Goal: Task Accomplishment & Management: Use online tool/utility

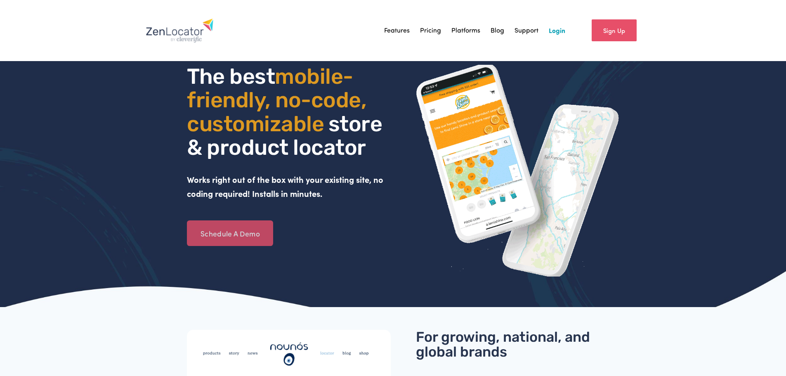
click at [217, 231] on link "Schedule A Demo" at bounding box center [230, 233] width 86 height 26
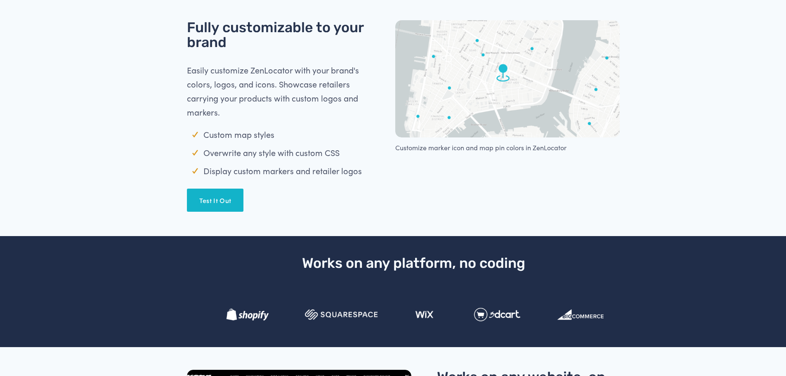
scroll to position [660, 0]
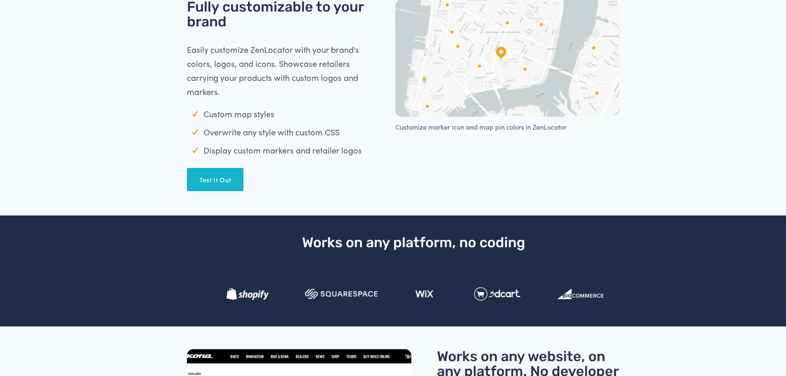
click at [218, 183] on link "Test It Out" at bounding box center [215, 179] width 56 height 23
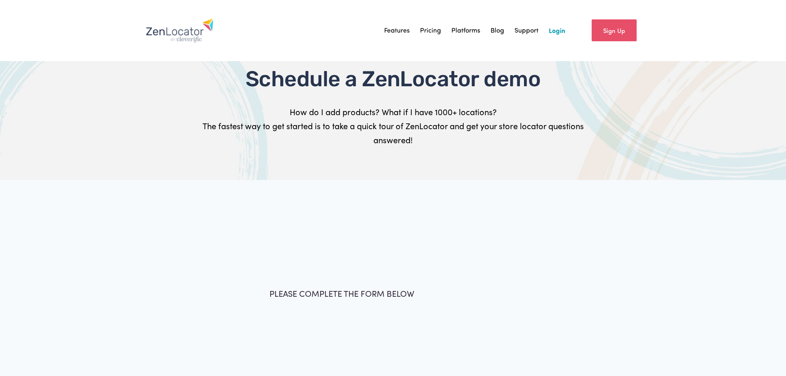
click at [614, 31] on link "Sign Up" at bounding box center [614, 30] width 45 height 22
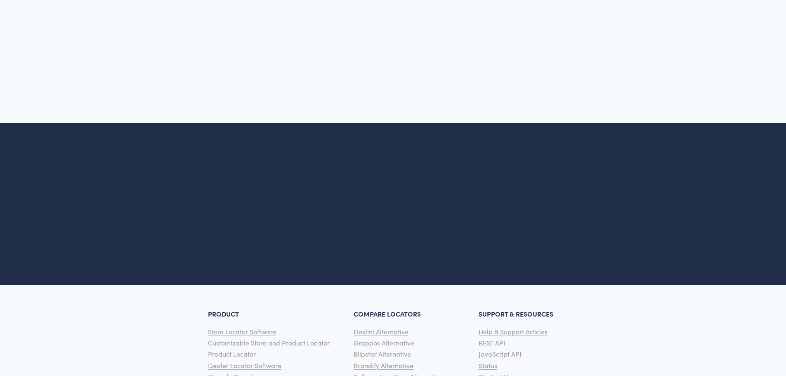
scroll to position [439, 0]
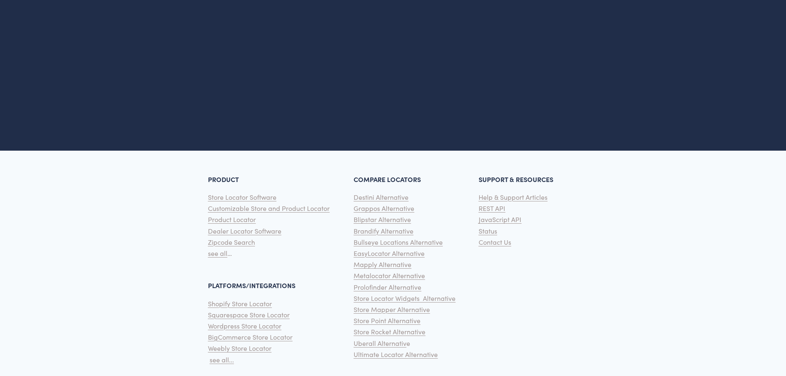
click at [489, 245] on span "Contact Us" at bounding box center [495, 242] width 33 height 9
click at [490, 241] on span "Contact Us" at bounding box center [495, 242] width 33 height 9
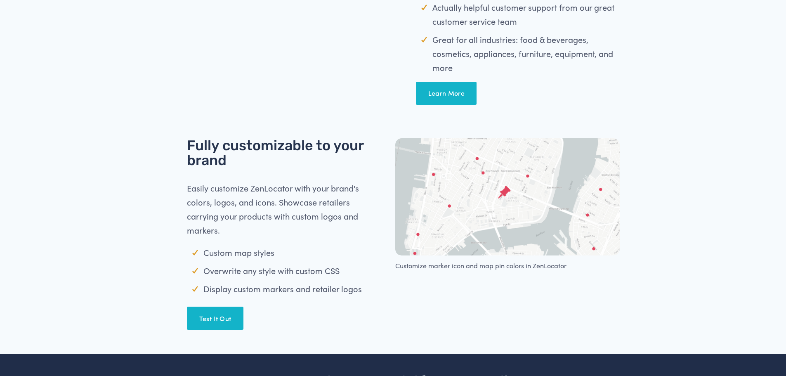
scroll to position [536, 0]
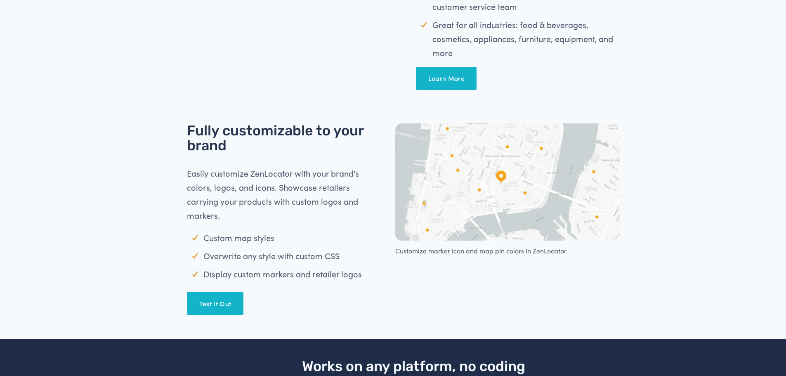
click at [216, 309] on link "Test It Out" at bounding box center [215, 303] width 56 height 23
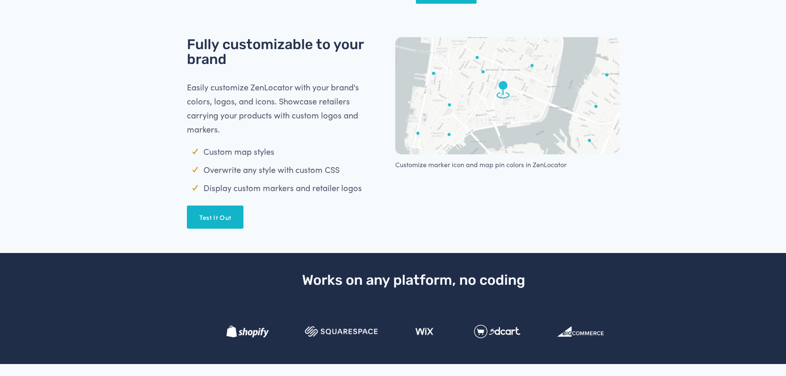
scroll to position [660, 0]
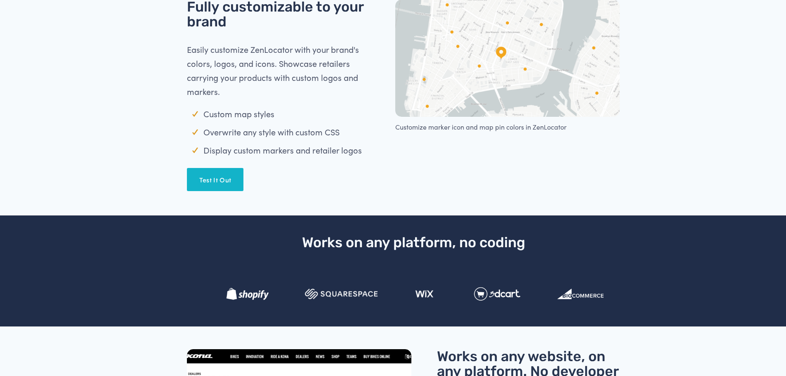
click at [217, 181] on link "Test It Out" at bounding box center [215, 179] width 56 height 23
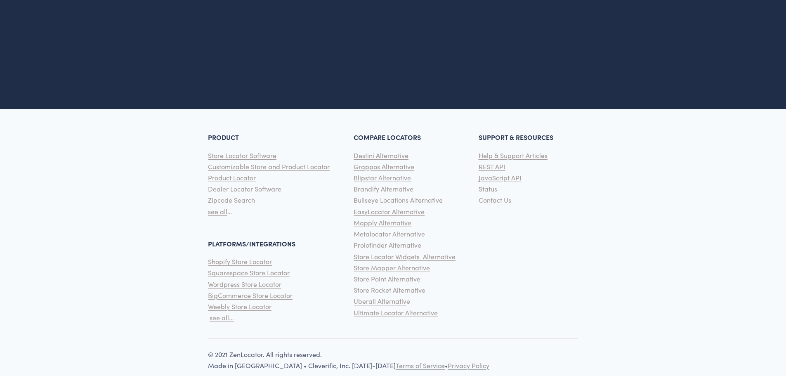
scroll to position [2068, 0]
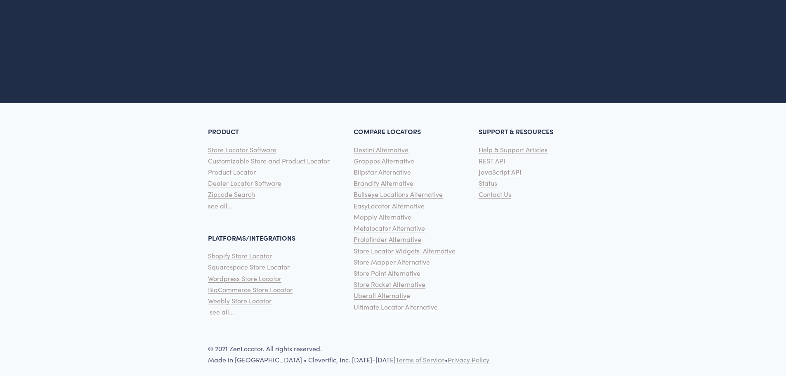
click at [494, 190] on span "Contact Us" at bounding box center [495, 194] width 33 height 9
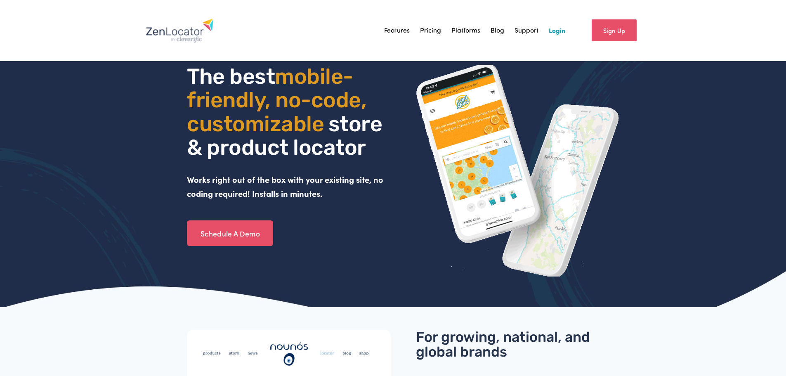
click at [522, 29] on link "Support" at bounding box center [527, 30] width 24 height 12
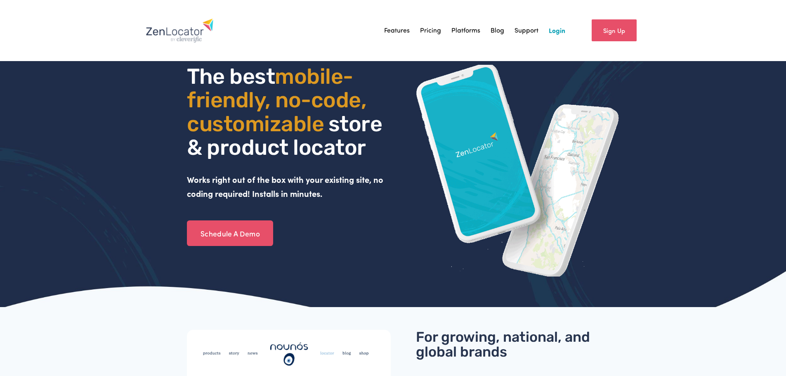
click at [558, 33] on link "Login" at bounding box center [557, 30] width 17 height 12
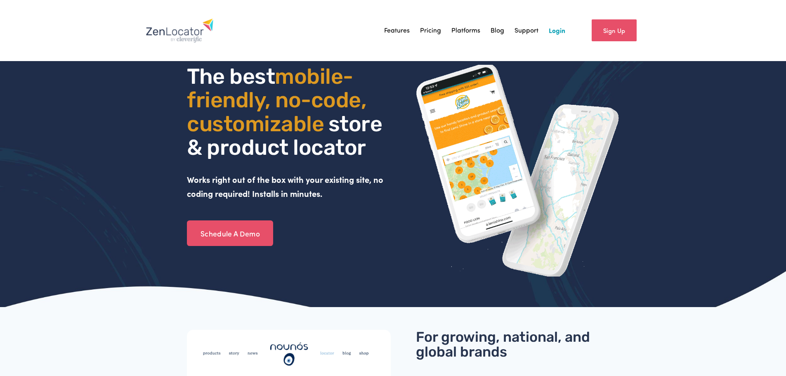
click at [554, 33] on link "Login" at bounding box center [557, 30] width 17 height 12
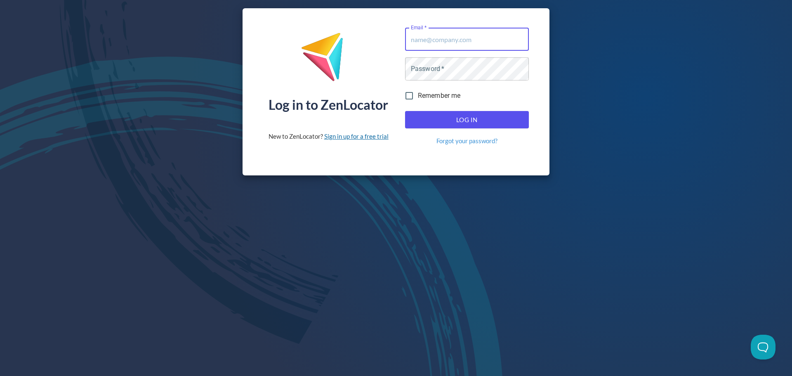
click at [341, 136] on link "Sign in up for a free trial" at bounding box center [356, 135] width 64 height 7
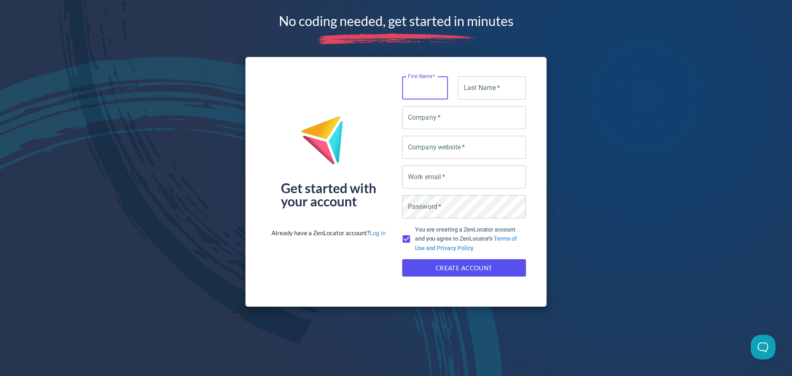
click at [420, 84] on input "First Name   *" at bounding box center [425, 87] width 46 height 23
type input "[PERSON_NAME]"
type input "Olson"
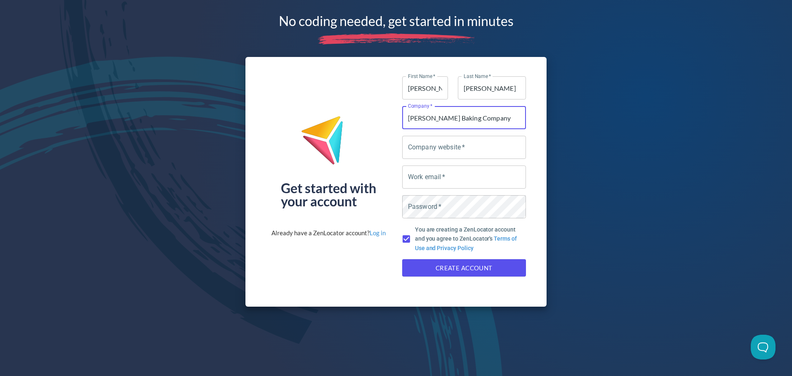
type input "Olson's Baking Company"
type input "[DOMAIN_NAME]"
type input "[PERSON_NAME][EMAIL_ADDRESS][DOMAIN_NAME]"
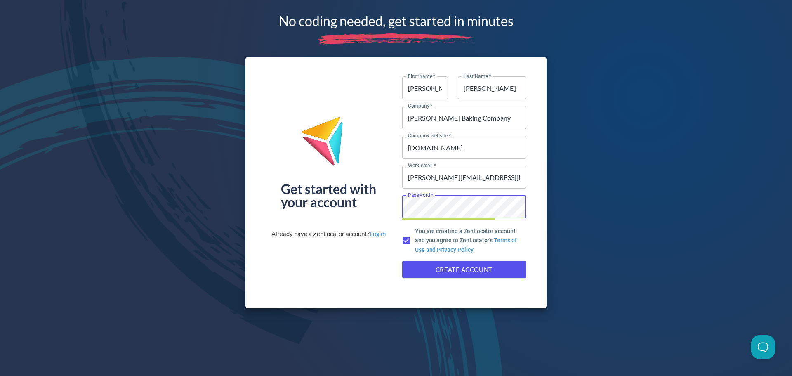
click at [458, 268] on span "Create Account" at bounding box center [464, 269] width 106 height 11
click at [446, 269] on span "Create Account" at bounding box center [464, 269] width 106 height 11
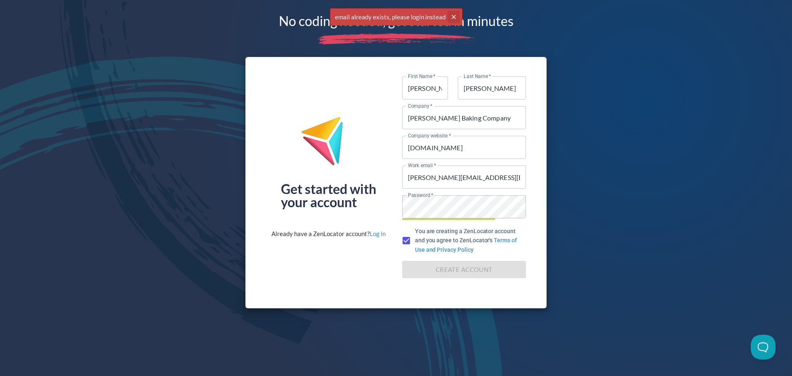
click at [453, 16] on icon "cross" at bounding box center [454, 17] width 7 height 7
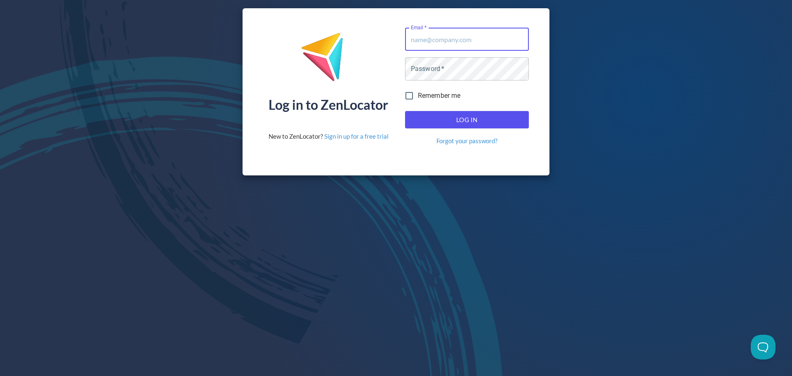
click at [467, 37] on input "Email   *" at bounding box center [467, 39] width 124 height 23
type input "[PERSON_NAME][EMAIL_ADDRESS][DOMAIN_NAME]"
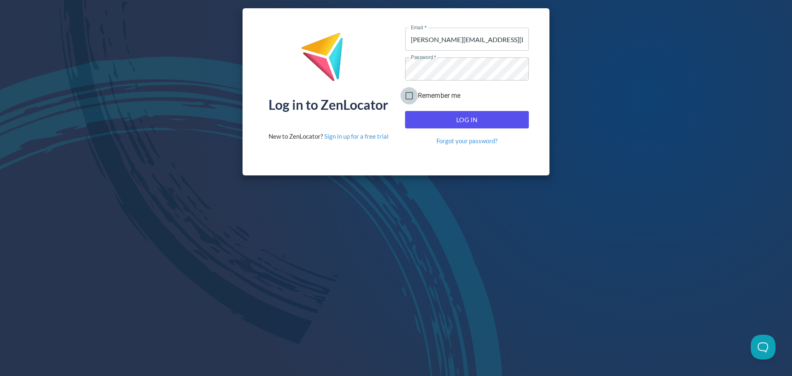
drag, startPoint x: 411, startPoint y: 97, endPoint x: 440, endPoint y: 124, distance: 39.4
click at [411, 97] on input "Remember me" at bounding box center [409, 95] width 17 height 17
checkbox input "true"
click at [449, 125] on button "Log In" at bounding box center [467, 119] width 124 height 17
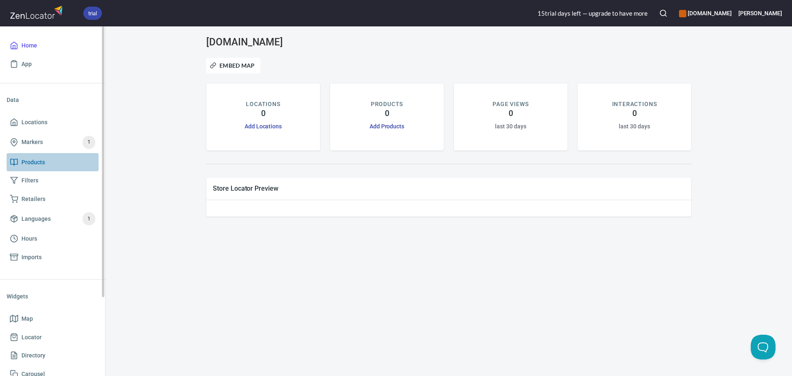
click at [30, 159] on span "Products" at bounding box center [33, 162] width 24 height 10
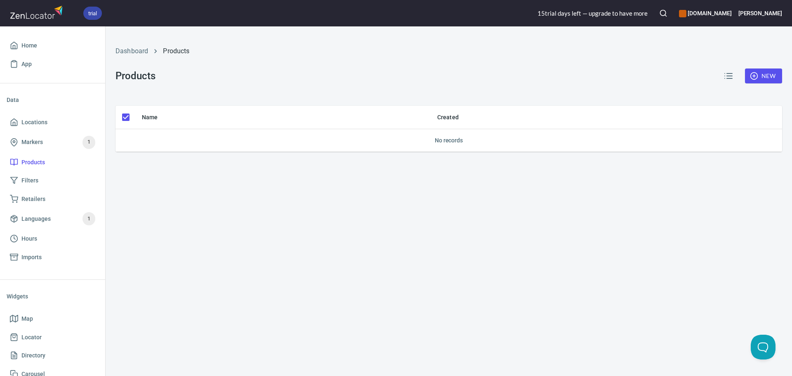
click at [770, 75] on span "New" at bounding box center [764, 76] width 24 height 10
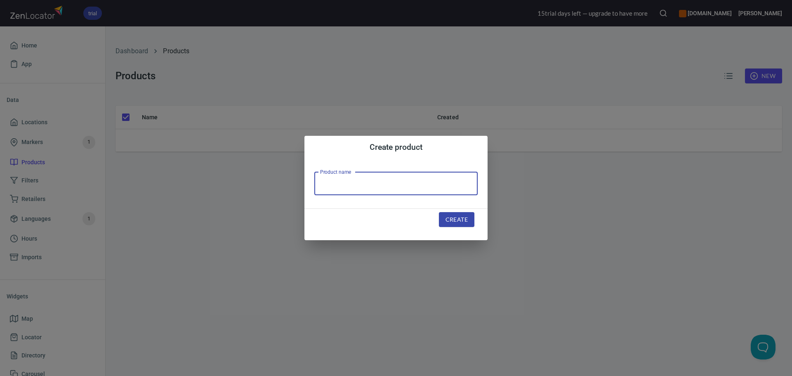
click at [371, 185] on input "text" at bounding box center [395, 183] width 163 height 23
type input "[PERSON_NAME]'S SUGAR FREE MINI BROWNIES"
click at [453, 213] on button "Create" at bounding box center [456, 219] width 35 height 15
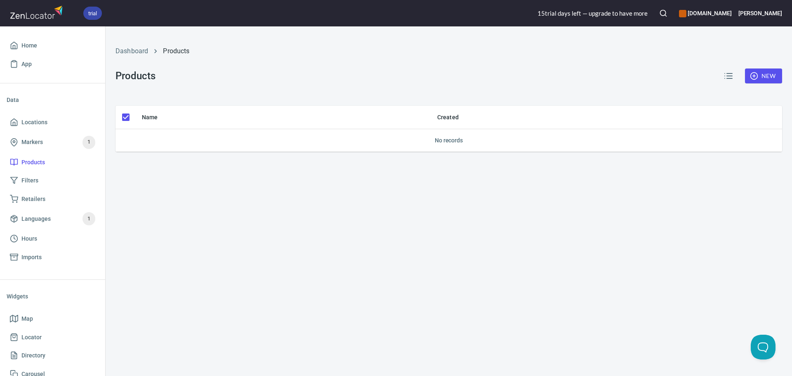
checkbox input "false"
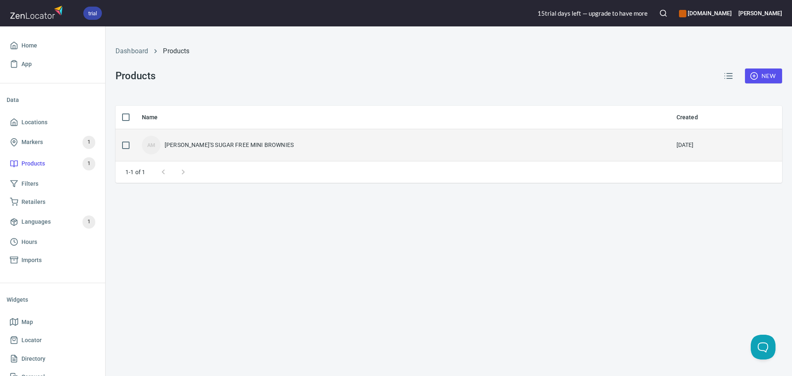
click at [205, 144] on div "[PERSON_NAME]'S SUGAR FREE MINI BROWNIES" at bounding box center [229, 145] width 129 height 8
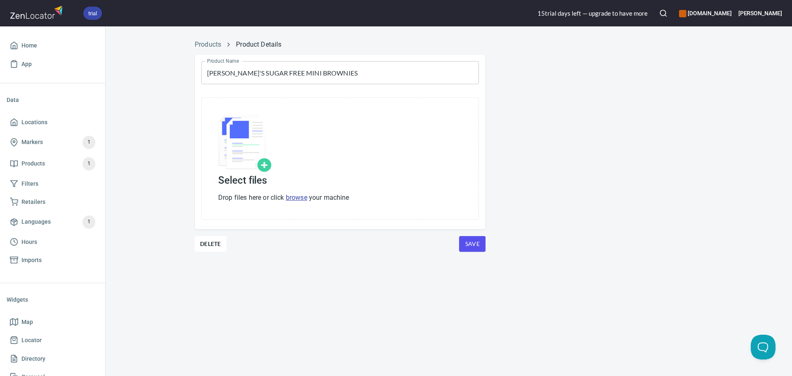
click at [173, 191] on div "Products Product Details Product Name [PERSON_NAME]'S SUGAR FREE MINI BROWNIES …" at bounding box center [449, 156] width 687 height 243
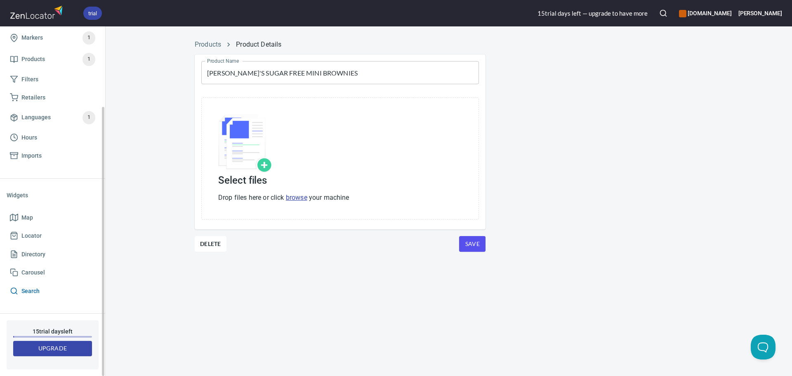
scroll to position [63, 0]
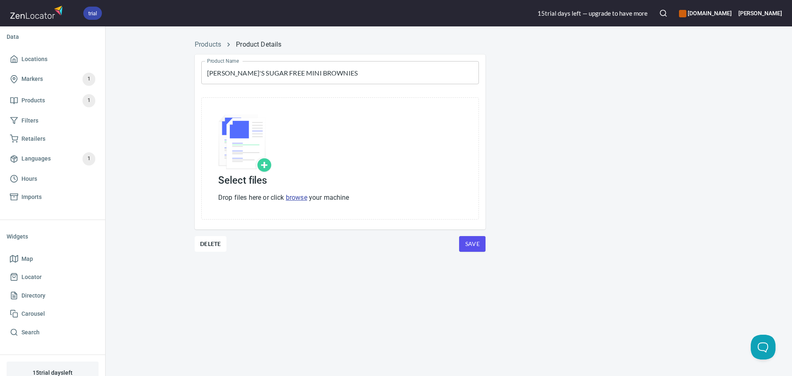
click at [266, 165] on img at bounding box center [245, 143] width 54 height 58
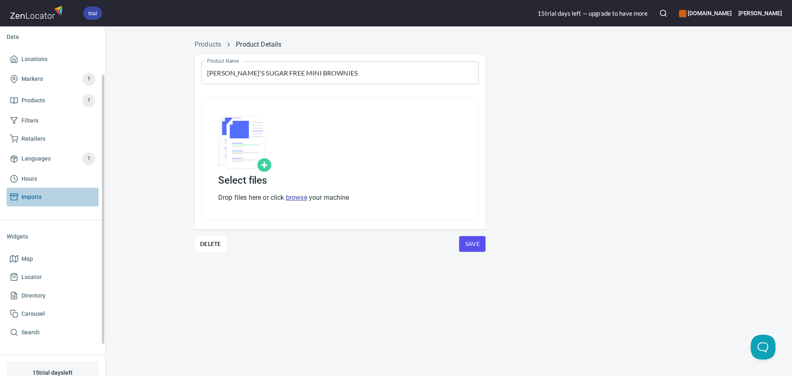
click at [28, 201] on span "Imports" at bounding box center [31, 197] width 20 height 10
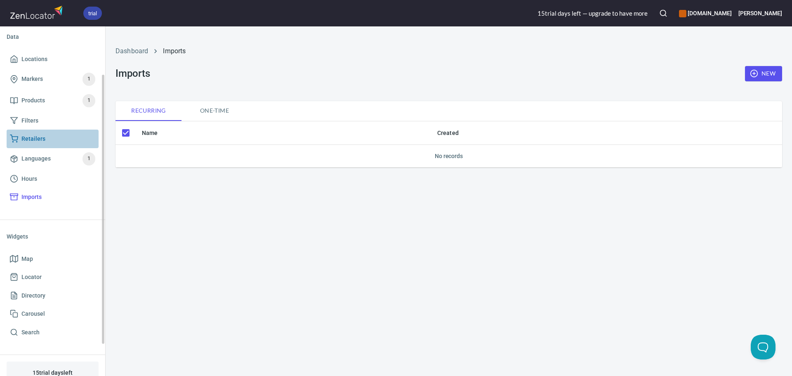
click at [32, 135] on span "Retailers" at bounding box center [33, 139] width 24 height 10
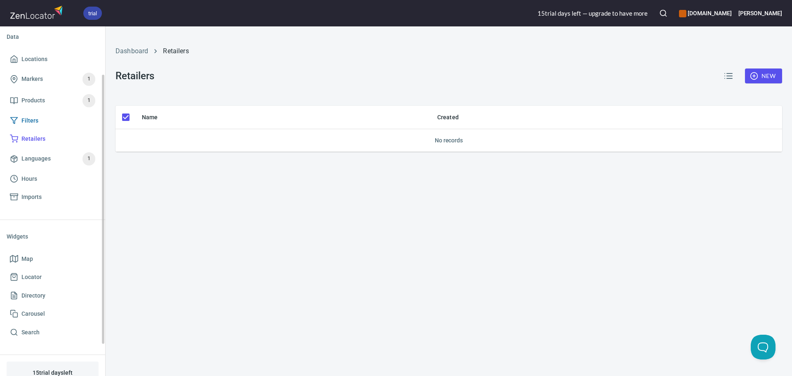
click at [31, 118] on span "Filters" at bounding box center [29, 121] width 17 height 10
click at [33, 102] on span "Products" at bounding box center [33, 100] width 24 height 10
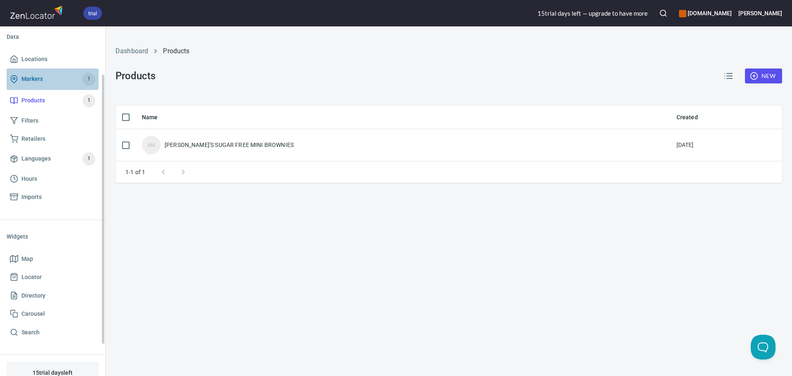
click at [35, 76] on span "Markers" at bounding box center [31, 79] width 21 height 10
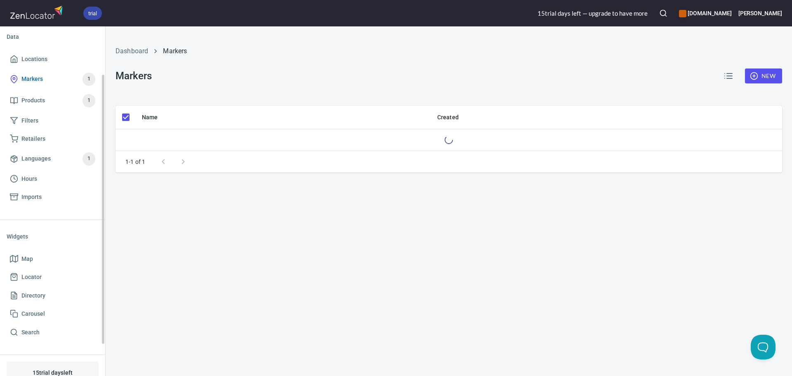
checkbox input "false"
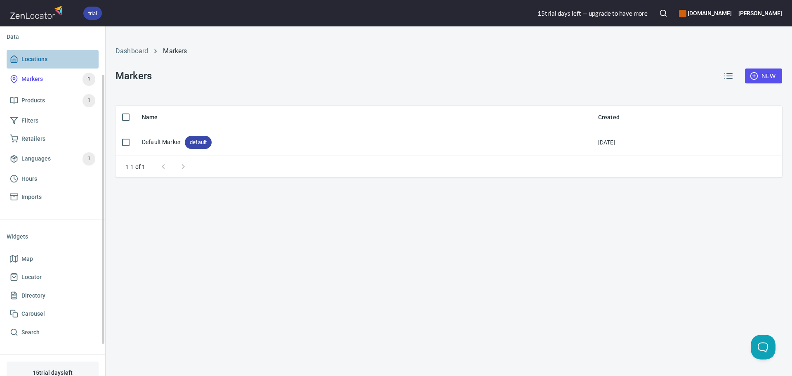
click at [35, 61] on span "Locations" at bounding box center [34, 59] width 26 height 10
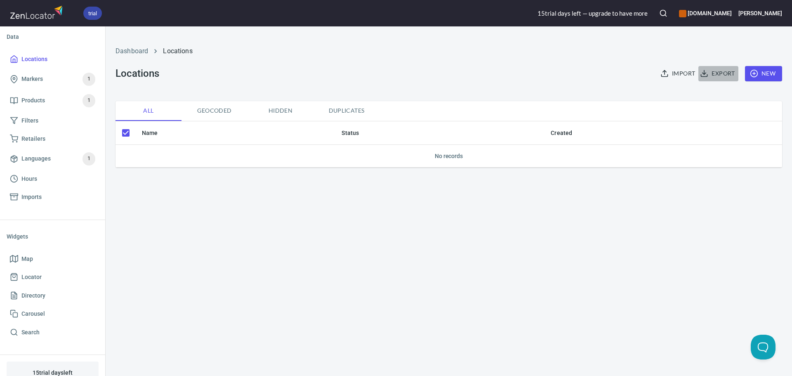
click at [716, 76] on span "Export" at bounding box center [718, 73] width 33 height 10
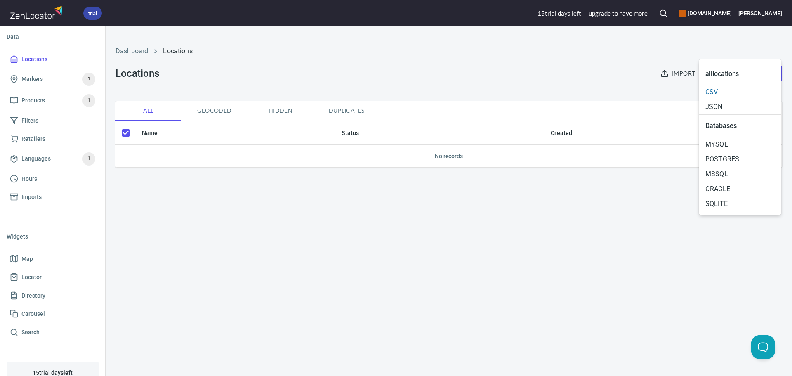
click at [717, 93] on span "CSV" at bounding box center [740, 92] width 69 height 10
click at [478, 99] on div at bounding box center [396, 188] width 792 height 376
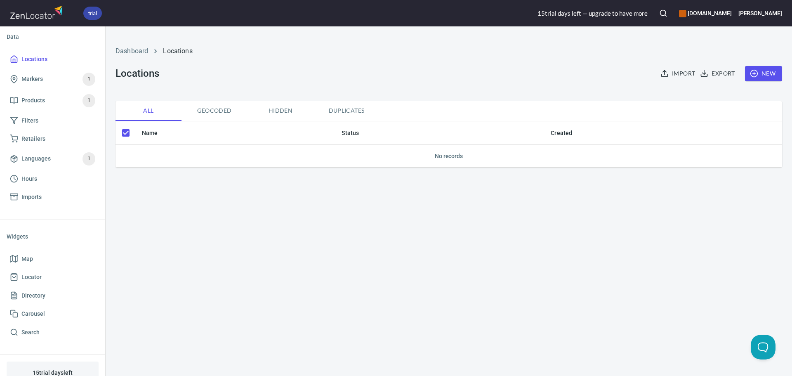
click at [41, 11] on img at bounding box center [37, 12] width 55 height 18
